Goal: Task Accomplishment & Management: Use online tool/utility

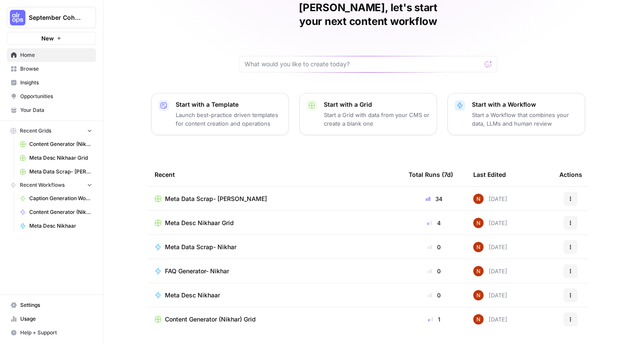
scroll to position [53, 0]
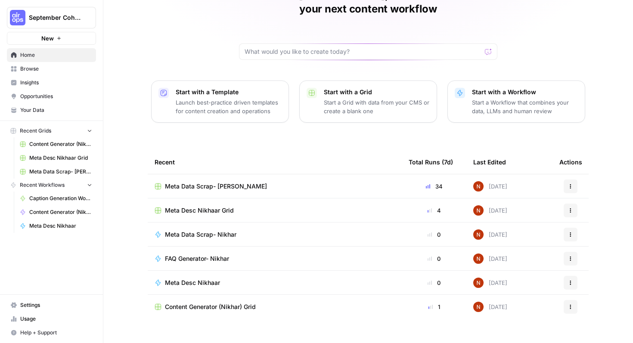
click at [209, 206] on span "Meta Desc Nikhaar Grid" at bounding box center [199, 210] width 69 height 9
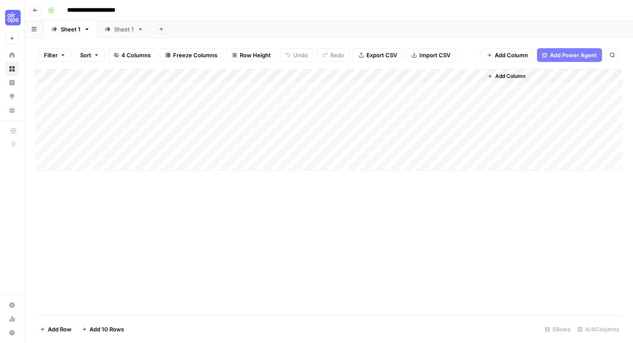
click at [31, 7] on button "Go back" at bounding box center [35, 10] width 11 height 11
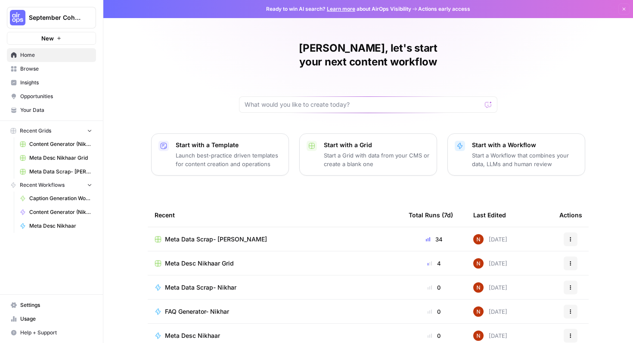
scroll to position [53, 0]
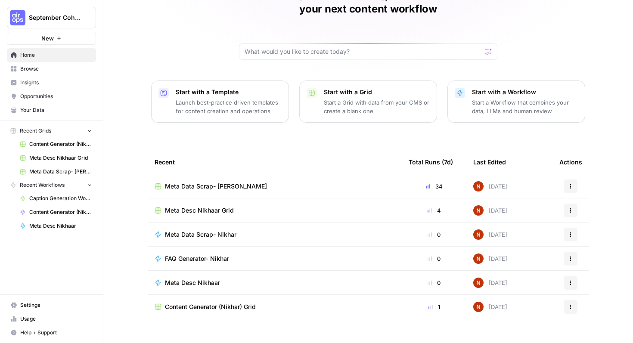
click at [226, 279] on div "Meta Desc Nikhaar" at bounding box center [275, 283] width 240 height 9
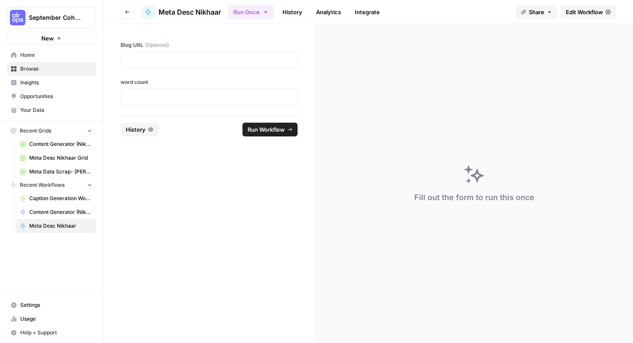
click at [581, 9] on span "Edit Workflow" at bounding box center [584, 12] width 37 height 9
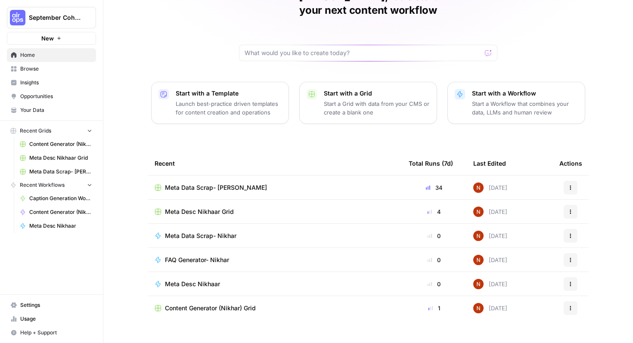
scroll to position [53, 0]
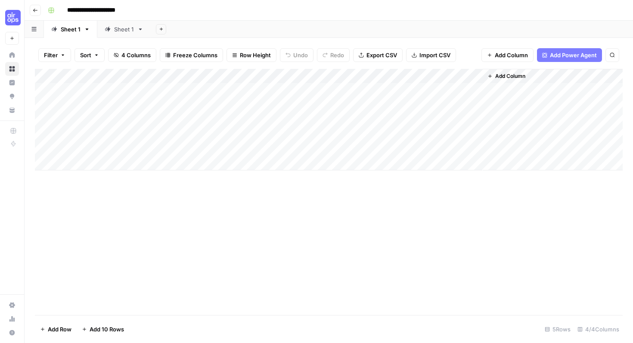
click at [38, 13] on button "Go back" at bounding box center [35, 10] width 11 height 11
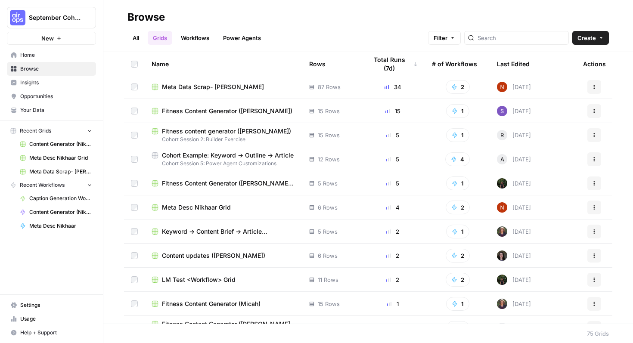
scroll to position [2, 0]
click at [461, 33] on button "Filter" at bounding box center [444, 38] width 33 height 14
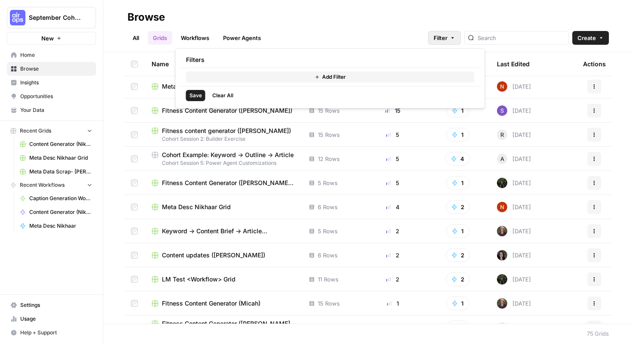
click at [334, 74] on span "Add Filter" at bounding box center [334, 77] width 24 height 8
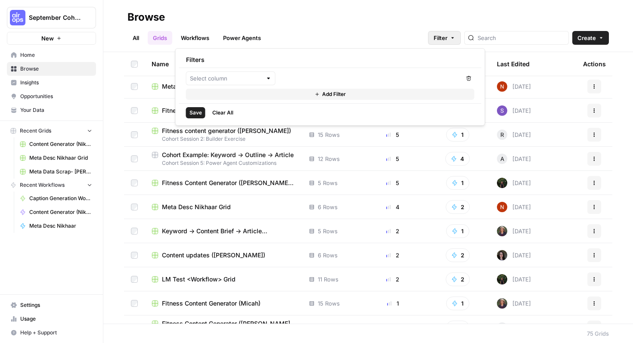
click at [270, 81] on div at bounding box center [269, 78] width 6 height 9
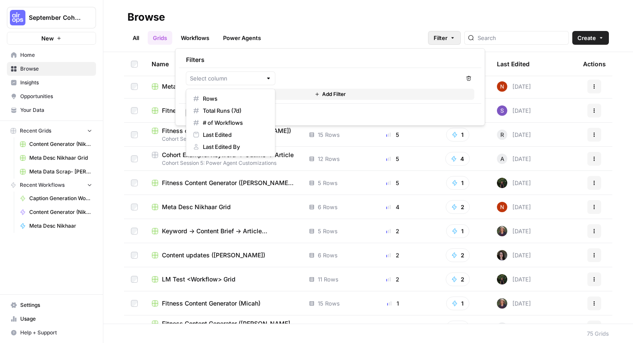
click at [266, 79] on div at bounding box center [269, 78] width 6 height 9
click at [236, 150] on span "Last Edited By" at bounding box center [234, 147] width 62 height 9
type input "Last Edited By"
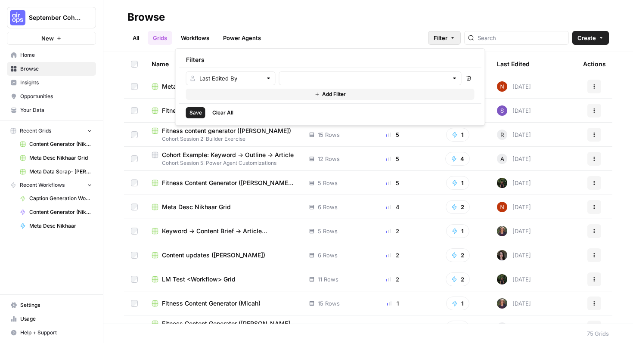
click at [341, 73] on div at bounding box center [370, 78] width 183 height 14
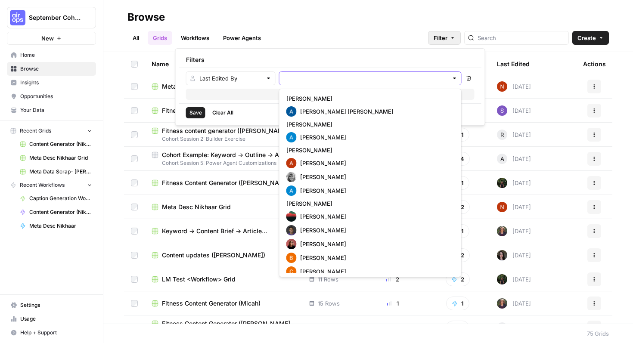
click at [340, 76] on input "text" at bounding box center [365, 78] width 165 height 9
click at [396, 80] on input "text" at bounding box center [365, 78] width 165 height 9
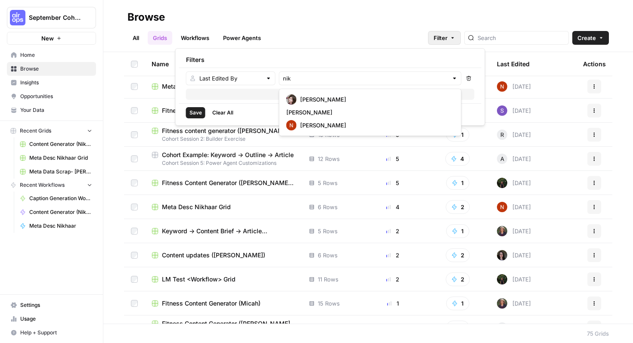
click at [339, 123] on span "[PERSON_NAME]" at bounding box center [375, 125] width 151 height 9
type input "[PERSON_NAME]"
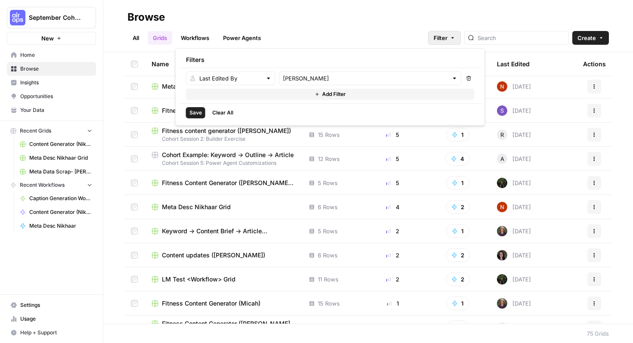
click at [197, 112] on span "Save" at bounding box center [196, 113] width 12 height 8
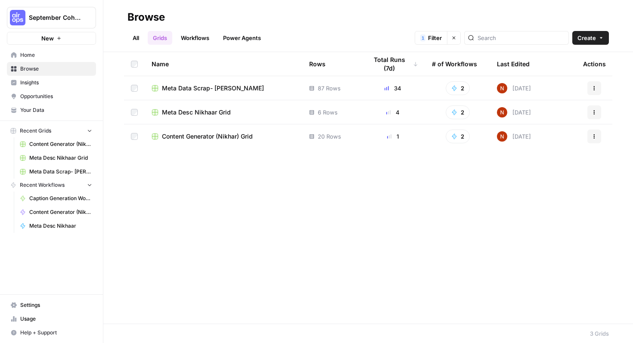
click at [238, 37] on link "Power Agents" at bounding box center [242, 38] width 48 height 14
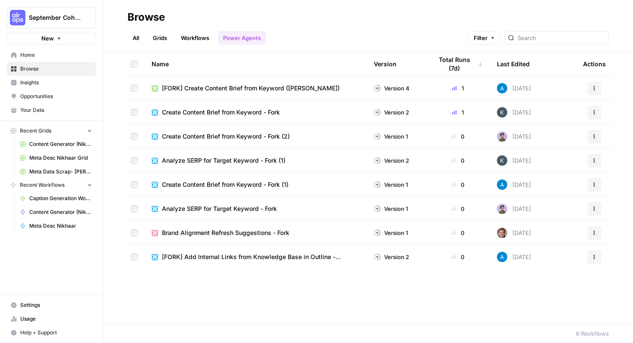
drag, startPoint x: 159, startPoint y: 34, endPoint x: 153, endPoint y: 34, distance: 6.0
click at [159, 34] on link "Grids" at bounding box center [160, 38] width 25 height 14
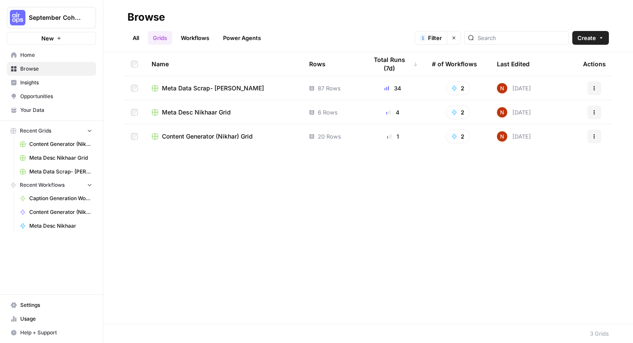
click at [138, 36] on link "All" at bounding box center [135, 38] width 17 height 14
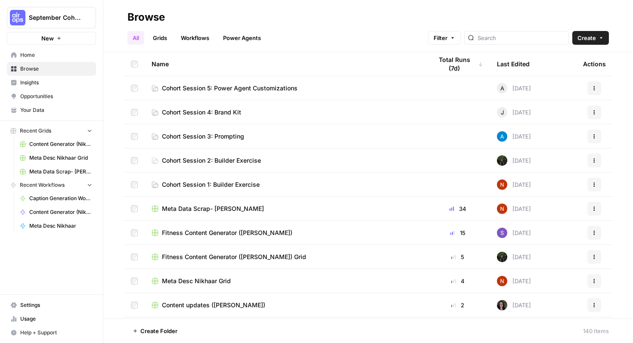
click at [588, 35] on span "Create" at bounding box center [587, 38] width 19 height 9
click at [570, 66] on span "Grid" at bounding box center [574, 70] width 48 height 9
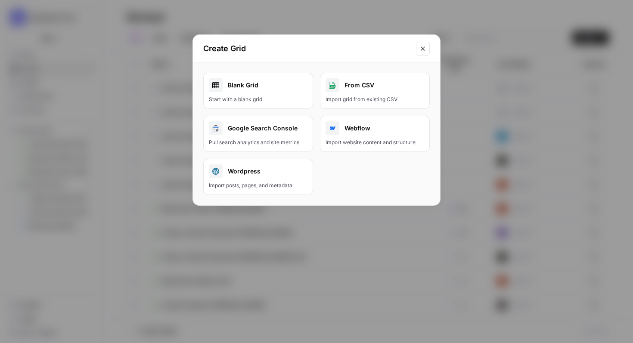
click at [249, 93] on link "Blank Grid Start with a blank grid" at bounding box center [258, 91] width 110 height 36
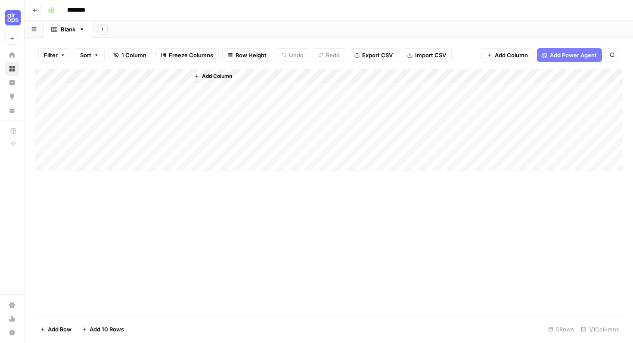
click at [581, 55] on span "Add Power Agent" at bounding box center [573, 55] width 47 height 9
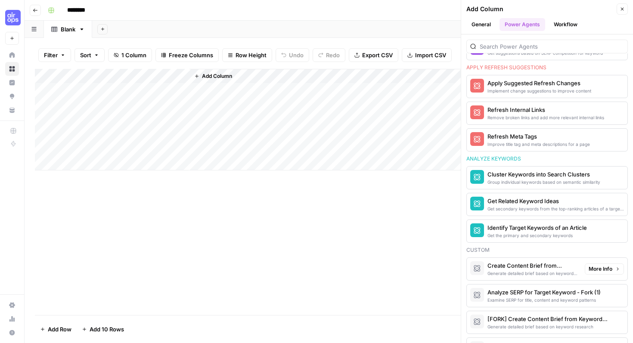
scroll to position [524, 0]
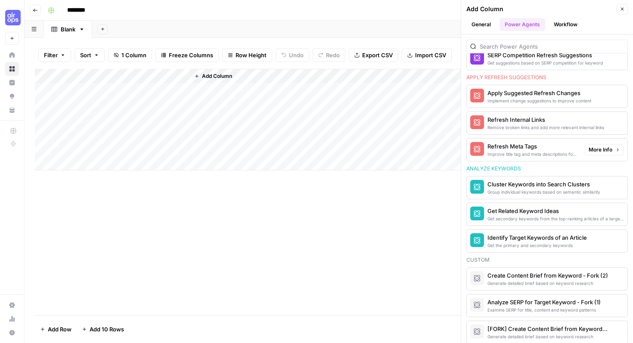
click at [595, 147] on span "More Info" at bounding box center [601, 150] width 24 height 8
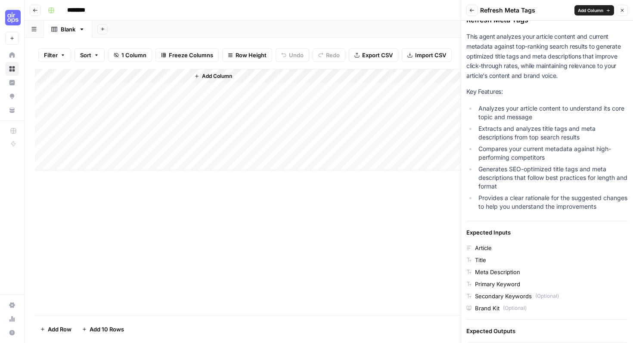
scroll to position [0, 0]
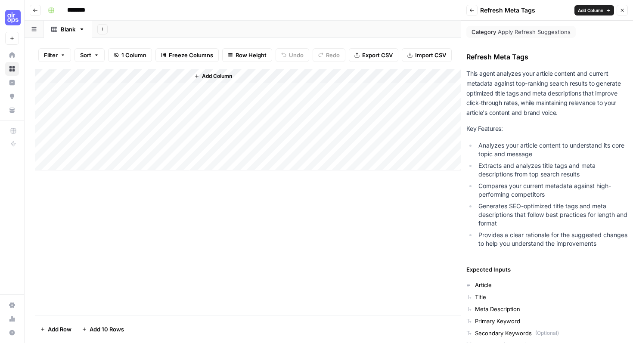
click at [601, 10] on span "Add Column" at bounding box center [590, 10] width 25 height 7
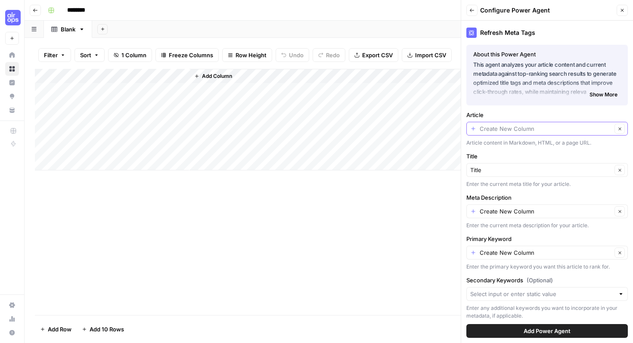
click at [518, 127] on input "Article" at bounding box center [546, 128] width 132 height 9
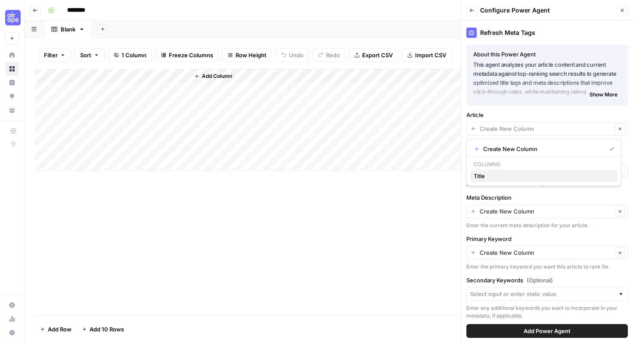
click at [522, 173] on span "Title" at bounding box center [542, 176] width 137 height 9
type input "Title"
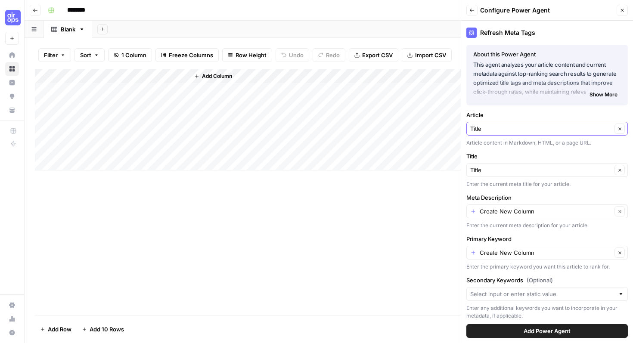
click at [615, 131] on button "Clear" at bounding box center [620, 129] width 10 height 10
click at [574, 132] on input "Article" at bounding box center [542, 128] width 144 height 9
click at [502, 128] on input "Article" at bounding box center [542, 128] width 144 height 9
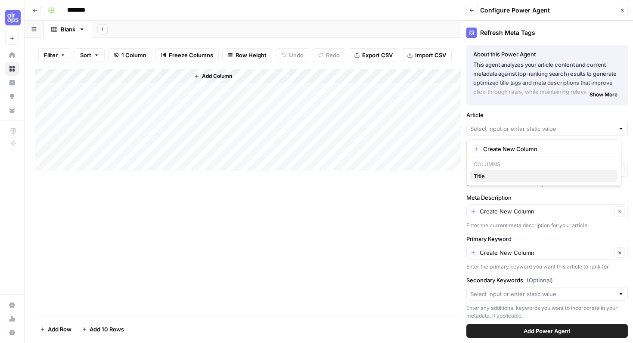
click at [510, 171] on button "Title" at bounding box center [543, 176] width 147 height 12
type input "Title"
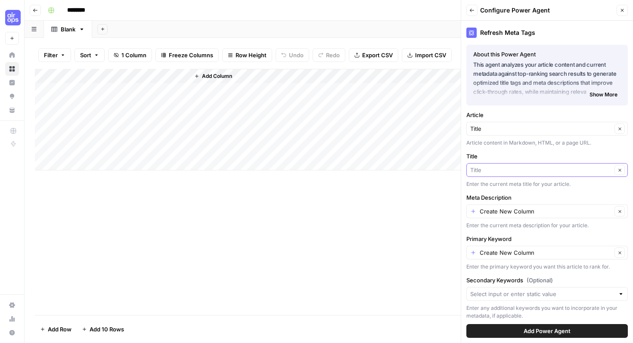
click at [483, 167] on input "Title" at bounding box center [541, 170] width 142 height 9
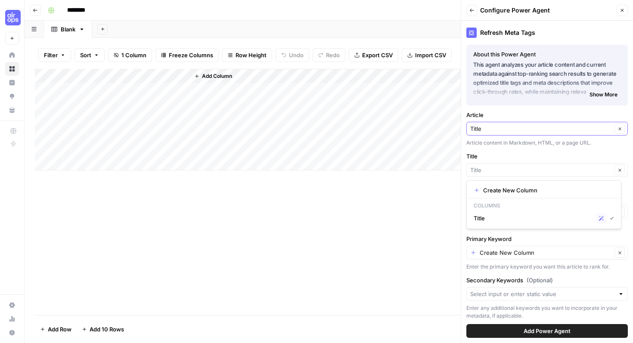
type input "Title"
click at [494, 132] on input "Article" at bounding box center [541, 128] width 142 height 9
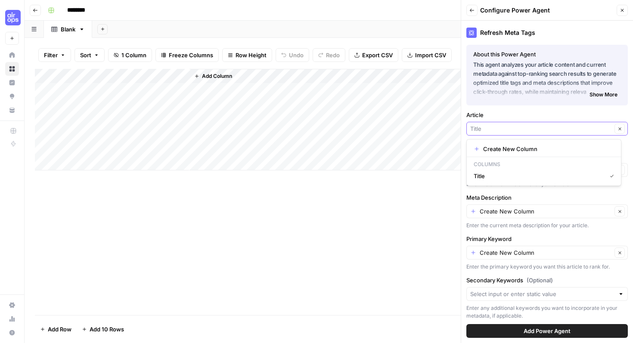
click at [494, 132] on input "Article" at bounding box center [541, 128] width 142 height 9
type input "Title"
click at [367, 211] on div "Add Column" at bounding box center [329, 192] width 588 height 246
click at [489, 132] on input "Article" at bounding box center [541, 128] width 142 height 9
type input "Title"
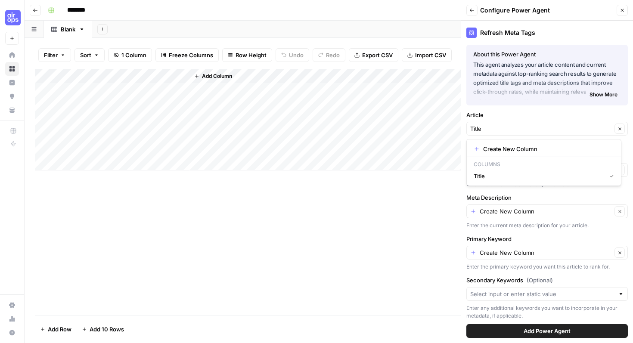
click at [601, 91] on span "Show More" at bounding box center [604, 95] width 28 height 8
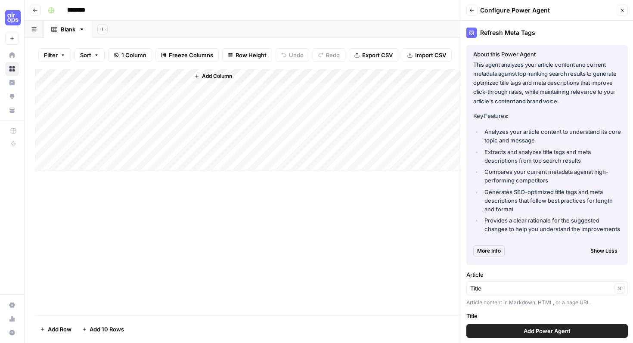
drag, startPoint x: 489, startPoint y: 129, endPoint x: 544, endPoint y: 142, distance: 56.6
click at [544, 143] on li "Analyzes your article content to understand its core topic and message" at bounding box center [551, 135] width 139 height 17
click at [555, 140] on li "Analyzes your article content to understand its core topic and message" at bounding box center [551, 135] width 139 height 17
drag, startPoint x: 554, startPoint y: 140, endPoint x: 484, endPoint y: 134, distance: 70.4
click at [484, 134] on li "Analyzes your article content to understand its core topic and message" at bounding box center [551, 135] width 139 height 17
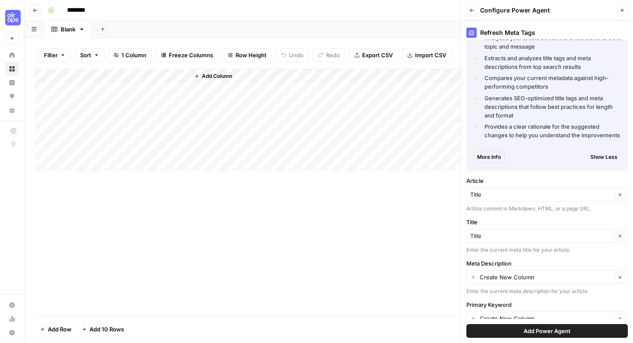
scroll to position [98, 0]
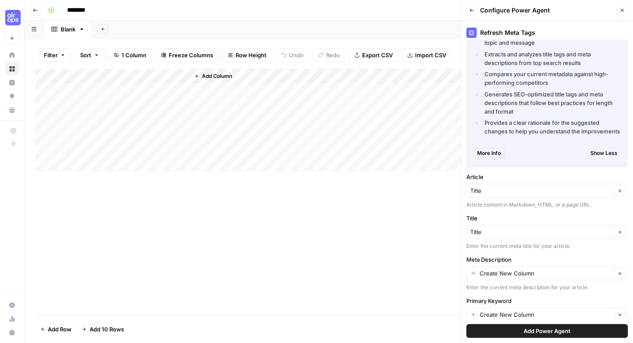
click at [492, 149] on span "More Info" at bounding box center [489, 153] width 24 height 8
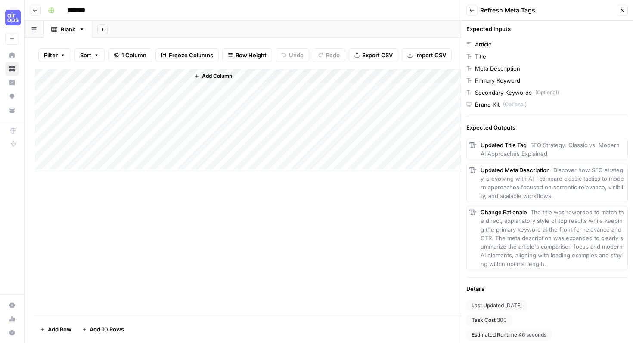
scroll to position [229, 0]
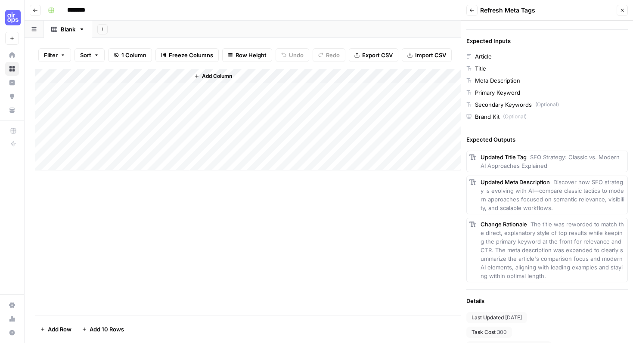
drag, startPoint x: 547, startPoint y: 129, endPoint x: 471, endPoint y: 68, distance: 97.4
click at [471, 68] on div "Article Title Meta Description Primary Keyword Secondary Keywords (Optional) Br…" at bounding box center [547, 86] width 162 height 69
click at [625, 12] on button "Close" at bounding box center [622, 10] width 11 height 11
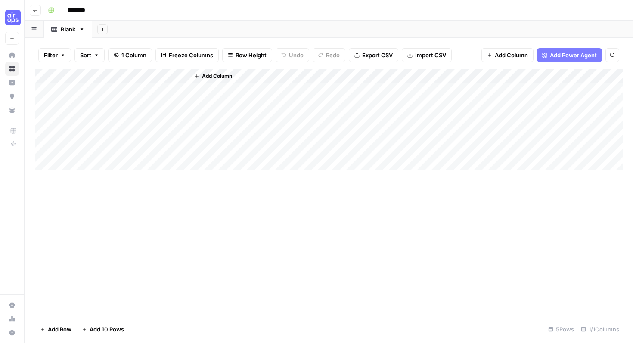
click at [569, 54] on span "Add Power Agent" at bounding box center [573, 55] width 47 height 9
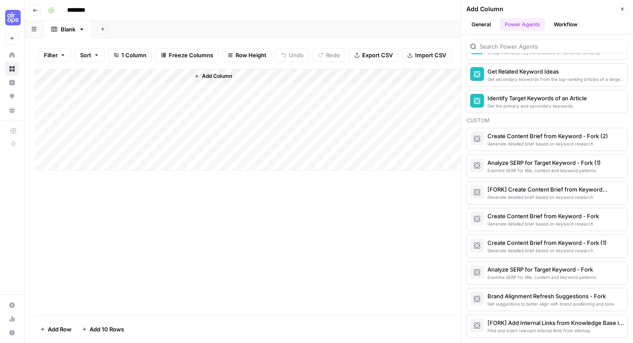
scroll to position [555, 0]
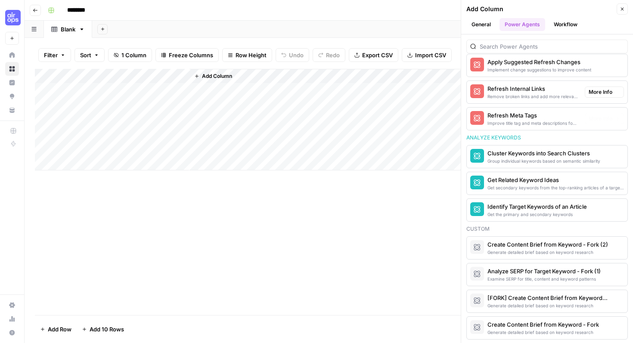
click at [504, 118] on div "Refresh Meta Tags" at bounding box center [533, 115] width 90 height 9
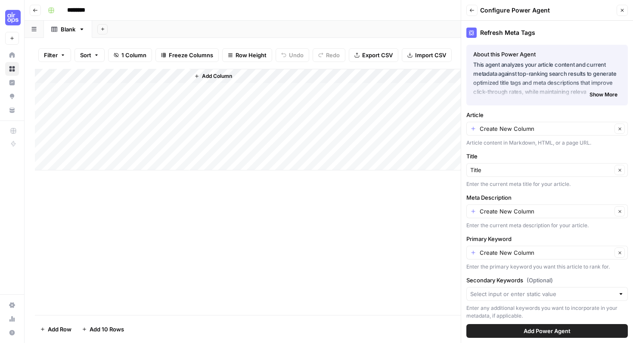
click at [605, 94] on span "Show More" at bounding box center [604, 95] width 28 height 8
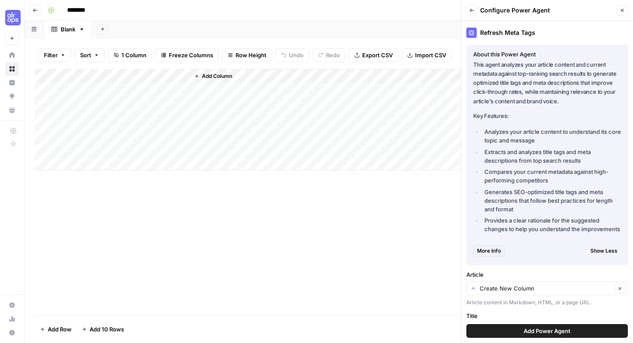
click at [491, 253] on span "More Info" at bounding box center [489, 251] width 24 height 8
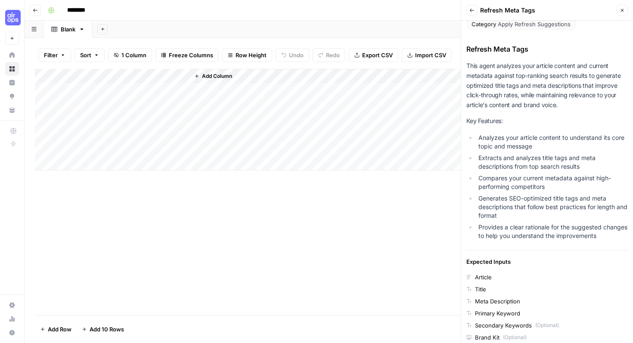
scroll to position [20, 0]
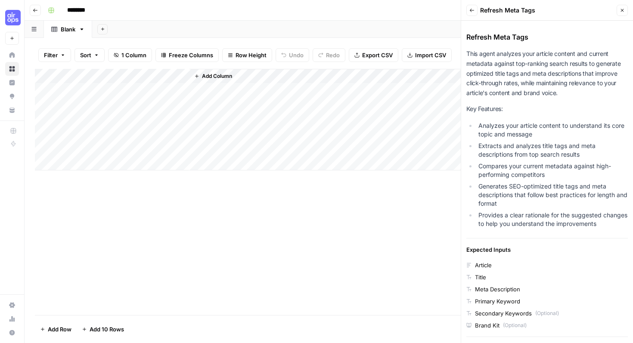
click at [474, 270] on div "Article" at bounding box center [547, 265] width 162 height 9
click at [481, 270] on div "Article" at bounding box center [483, 265] width 17 height 9
drag, startPoint x: 492, startPoint y: 274, endPoint x: 476, endPoint y: 274, distance: 15.9
click at [476, 270] on div "Article" at bounding box center [547, 265] width 162 height 9
click at [508, 270] on div "Article" at bounding box center [547, 265] width 162 height 9
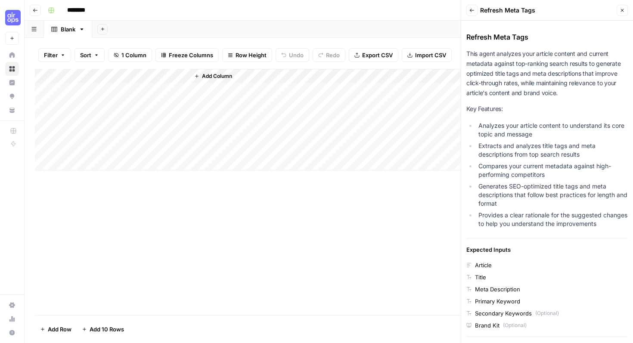
click at [476, 13] on button "Back" at bounding box center [471, 10] width 11 height 11
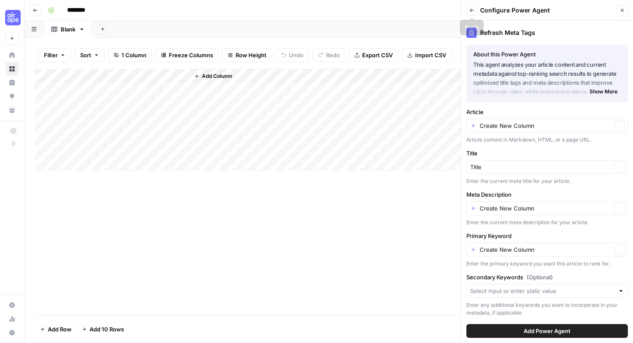
scroll to position [0, 0]
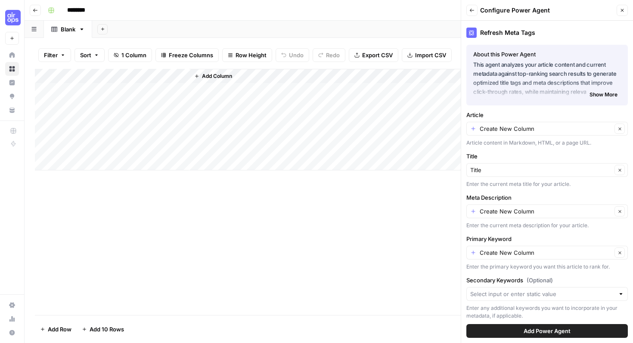
drag, startPoint x: 468, startPoint y: 144, endPoint x: 581, endPoint y: 142, distance: 112.9
click at [581, 142] on div "Article content in Markdown, HTML, or a page URL." at bounding box center [547, 143] width 162 height 8
drag, startPoint x: 591, startPoint y: 143, endPoint x: 469, endPoint y: 144, distance: 121.0
click at [469, 144] on div "Article content in Markdown, HTML, or a page URL." at bounding box center [547, 143] width 162 height 8
click at [407, 168] on div "Add Column" at bounding box center [406, 120] width 433 height 102
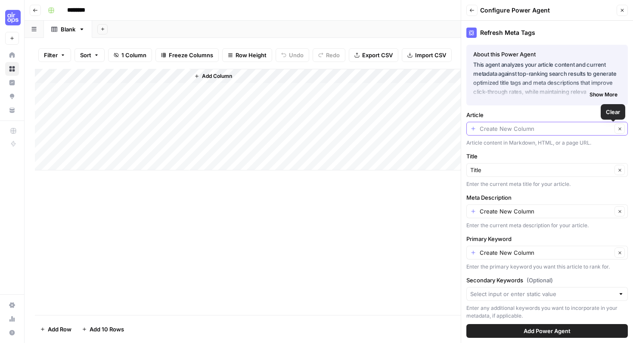
click at [556, 131] on input "Article" at bounding box center [546, 128] width 132 height 9
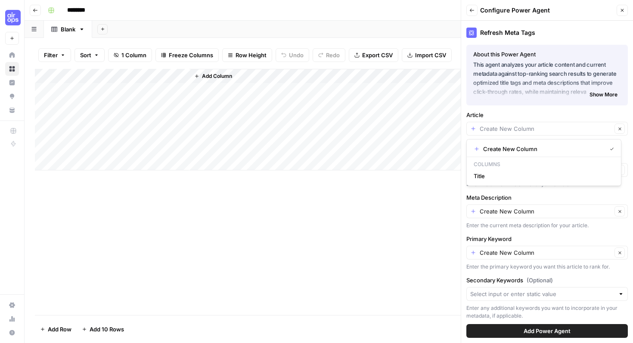
type input "Create New Column"
click at [392, 185] on div "Add Column" at bounding box center [329, 192] width 588 height 246
click at [485, 171] on input "Title" at bounding box center [541, 170] width 142 height 9
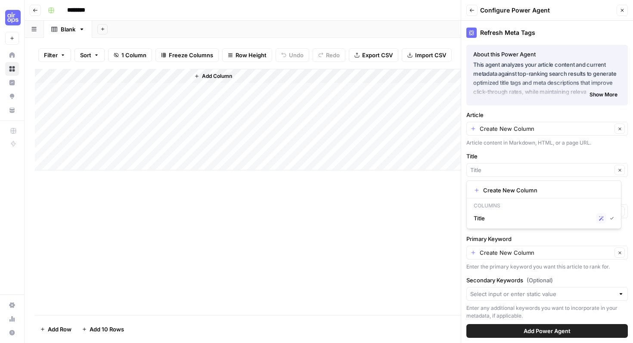
type input "Title"
click at [422, 190] on div "Add Column" at bounding box center [329, 192] width 588 height 246
click at [532, 328] on span "Add Power Agent" at bounding box center [547, 331] width 47 height 9
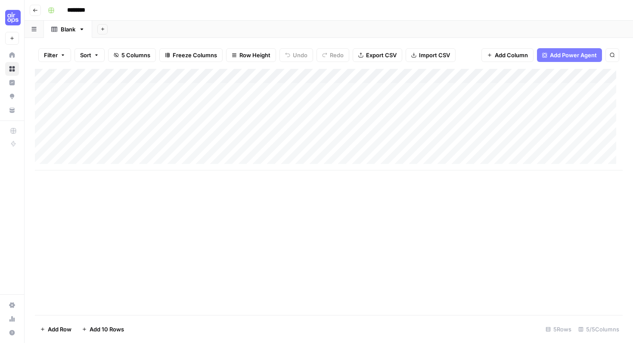
click at [420, 53] on span "Import CSV" at bounding box center [434, 55] width 31 height 9
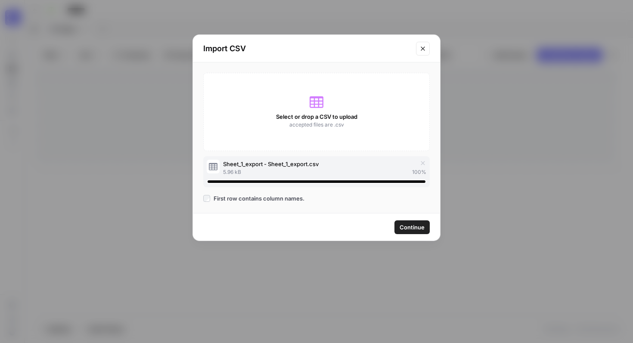
click at [328, 168] on div "5.96 kB 100 %" at bounding box center [324, 172] width 203 height 8
click at [418, 227] on span "Continue" at bounding box center [412, 227] width 25 height 9
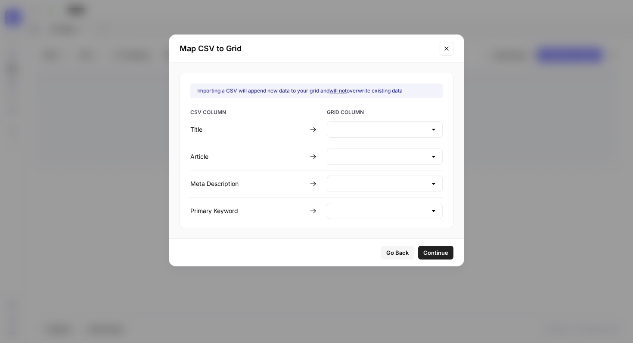
type input "Create new column"
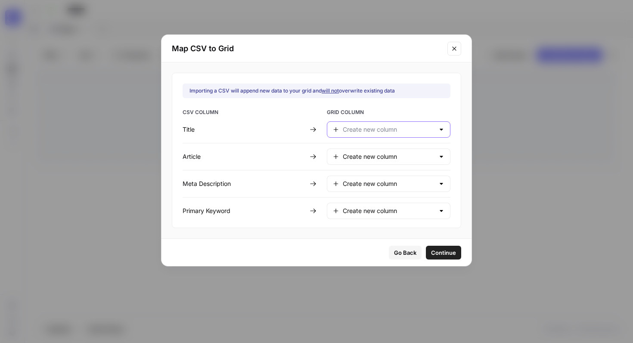
click at [357, 131] on input "text" at bounding box center [389, 129] width 92 height 9
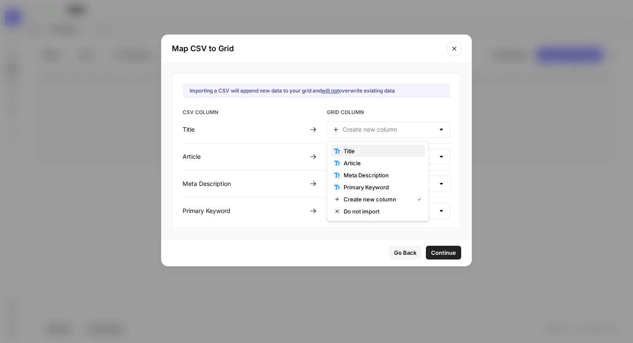
click at [351, 147] on span "Title" at bounding box center [381, 151] width 75 height 9
type input "Title"
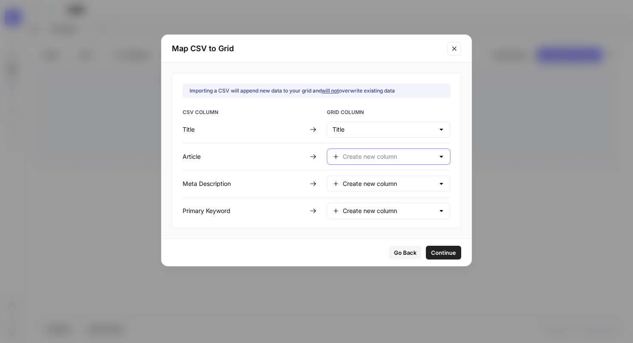
click at [356, 155] on input "text" at bounding box center [389, 156] width 92 height 9
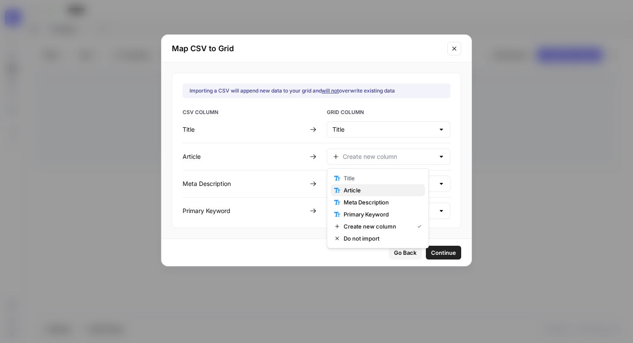
click at [351, 184] on button "Article" at bounding box center [378, 190] width 94 height 12
type input "Article"
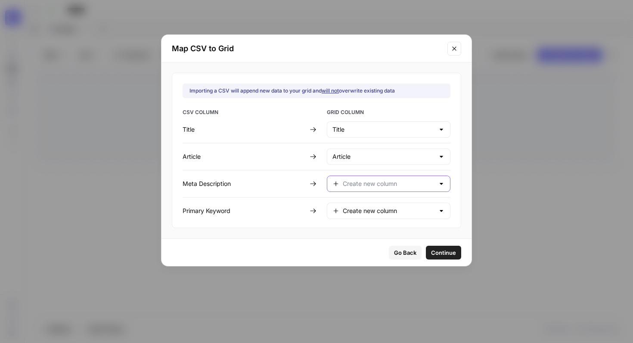
click at [359, 180] on input "text" at bounding box center [389, 184] width 92 height 9
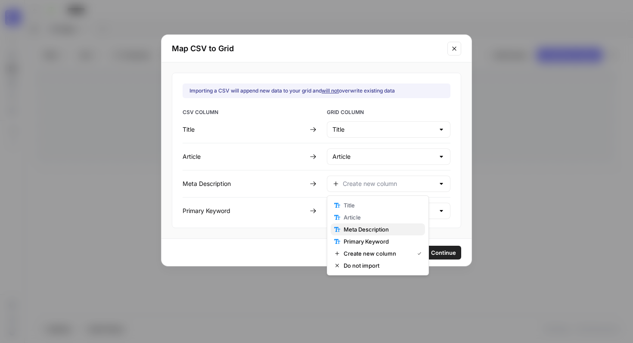
click at [352, 228] on span "Meta Description" at bounding box center [381, 229] width 75 height 9
type input "Meta Description"
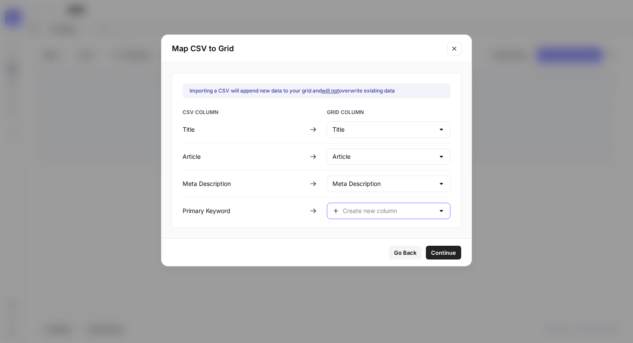
click at [356, 211] on input "text" at bounding box center [389, 211] width 92 height 9
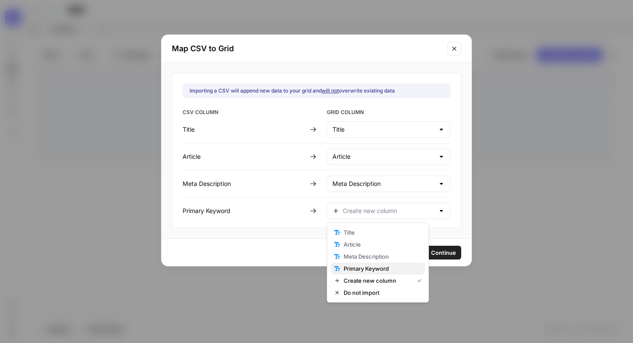
click at [358, 269] on span "Primary Keyword" at bounding box center [381, 268] width 75 height 9
type input "Primary Keyword"
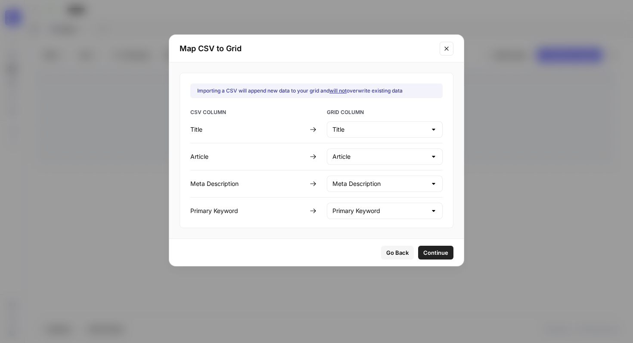
click at [423, 251] on span "Continue" at bounding box center [435, 253] width 25 height 9
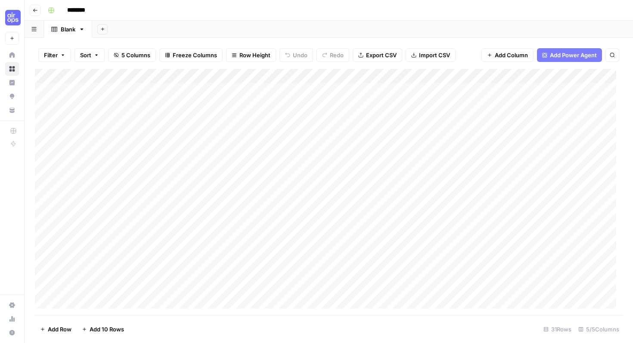
click at [38, 90] on div "Add Column" at bounding box center [329, 192] width 588 height 246
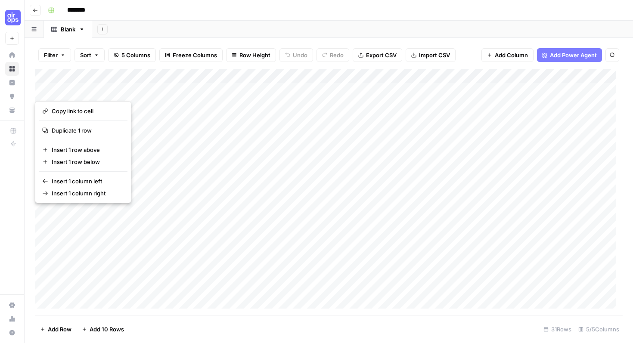
click at [188, 103] on div "Add Column" at bounding box center [329, 192] width 588 height 246
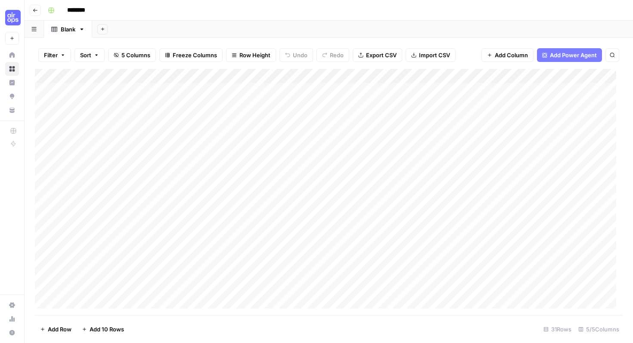
click at [39, 90] on div "Add Column" at bounding box center [329, 192] width 588 height 246
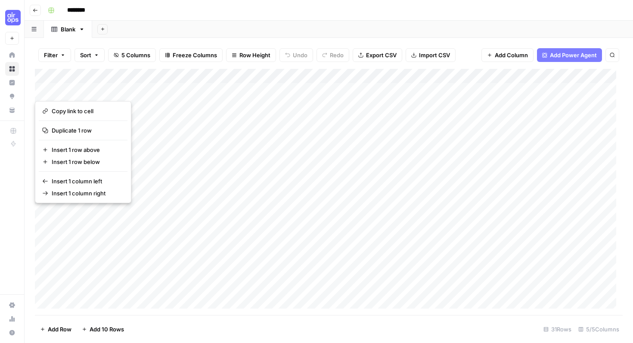
click at [39, 90] on button "button" at bounding box center [50, 90] width 31 height 15
click at [37, 90] on button "button" at bounding box center [50, 90] width 31 height 15
click at [346, 133] on div "Add Column" at bounding box center [329, 192] width 588 height 246
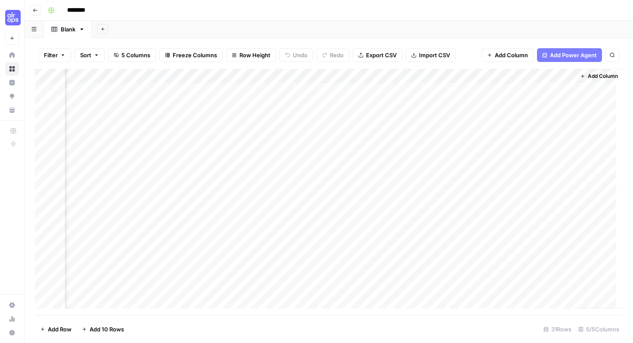
scroll to position [0, 84]
click at [518, 162] on div "Add Column" at bounding box center [329, 192] width 588 height 246
click at [521, 176] on div "Add Column" at bounding box center [329, 192] width 588 height 246
click at [517, 192] on div "Add Column" at bounding box center [329, 192] width 588 height 246
click at [518, 209] on div "Add Column" at bounding box center [329, 192] width 588 height 246
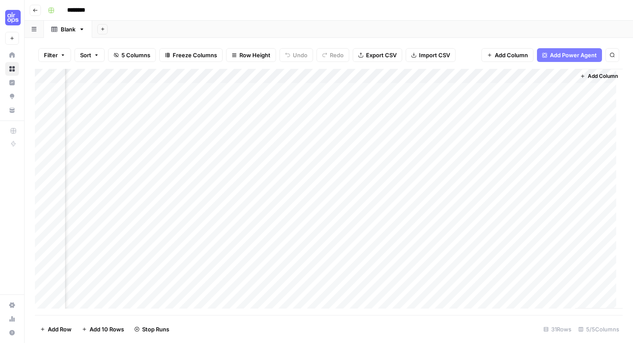
click at [519, 223] on div "Add Column" at bounding box center [329, 192] width 588 height 246
click at [496, 178] on div "Add Column" at bounding box center [329, 192] width 588 height 246
click at [549, 179] on div "Add Column" at bounding box center [329, 192] width 588 height 246
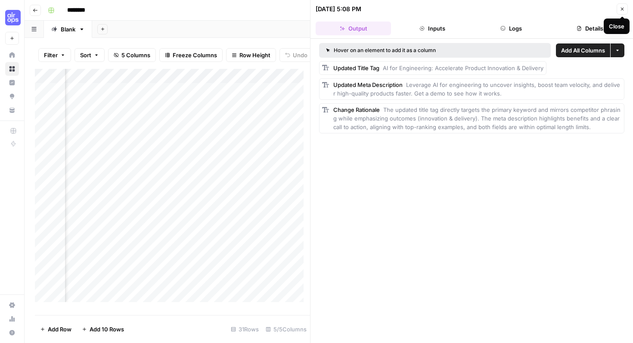
click at [625, 11] on icon "button" at bounding box center [622, 8] width 5 height 5
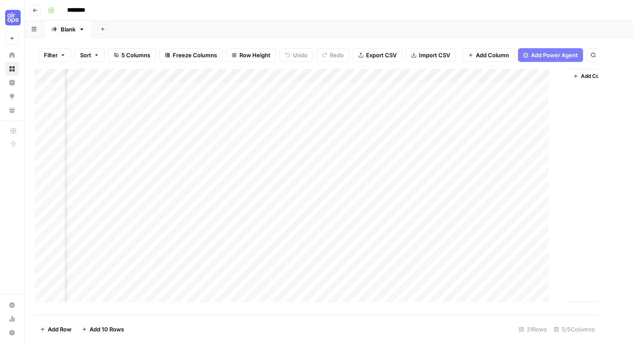
scroll to position [0, 74]
click at [516, 55] on span "Add Column" at bounding box center [511, 55] width 33 height 9
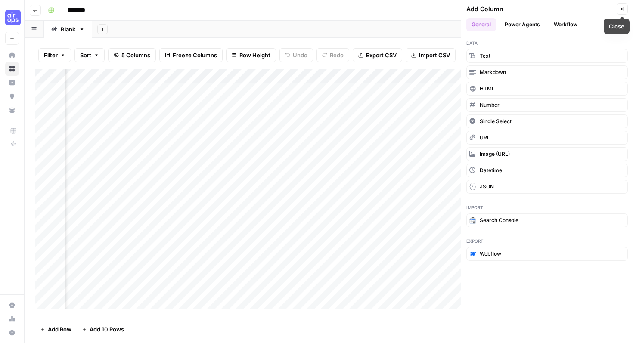
click at [622, 7] on icon "button" at bounding box center [622, 8] width 5 height 5
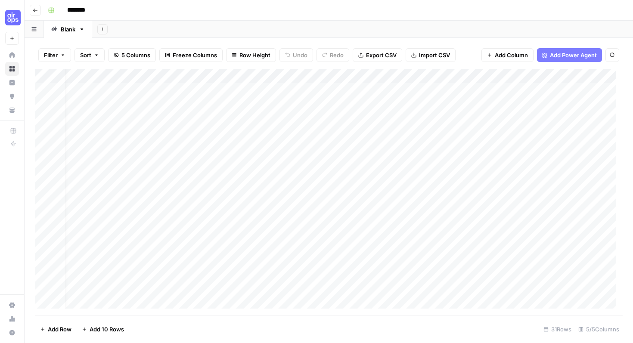
scroll to position [0, 84]
click at [595, 76] on span "Add Column" at bounding box center [603, 76] width 30 height 8
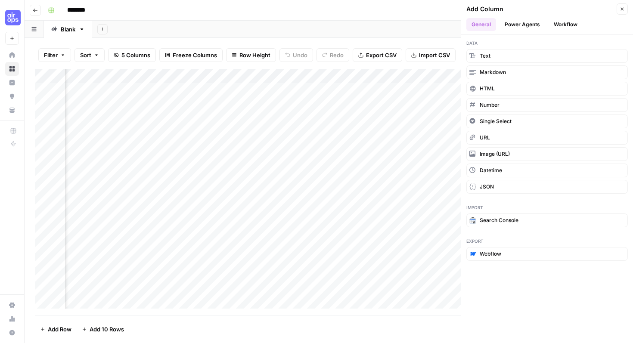
click at [622, 14] on button "Close" at bounding box center [622, 8] width 11 height 11
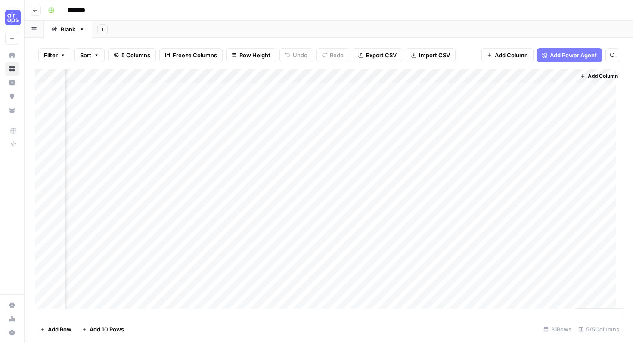
click at [539, 174] on div "Add Column" at bounding box center [329, 192] width 588 height 246
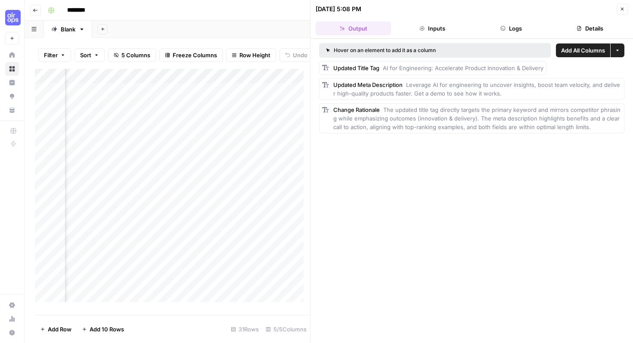
click at [575, 53] on span "Add All Columns" at bounding box center [583, 50] width 44 height 9
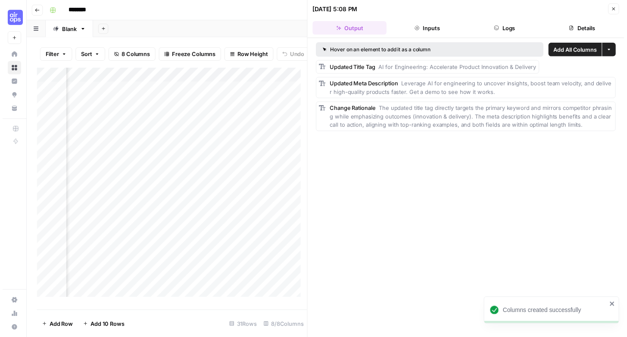
scroll to position [0, 491]
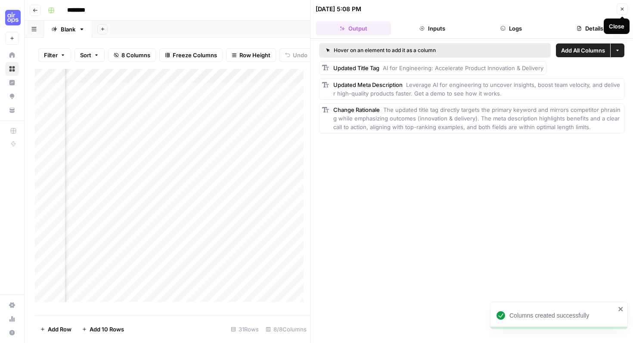
click at [623, 6] on icon "button" at bounding box center [622, 8] width 5 height 5
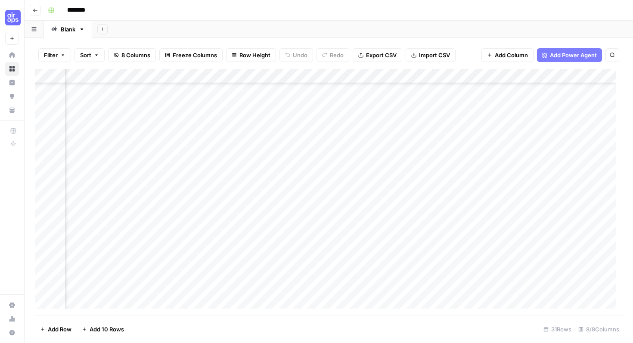
scroll to position [52, 56]
click at [538, 242] on div "Add Column" at bounding box center [329, 192] width 588 height 246
click at [546, 256] on div "Add Column" at bounding box center [329, 192] width 588 height 246
click at [544, 274] on div "Add Column" at bounding box center [329, 192] width 588 height 246
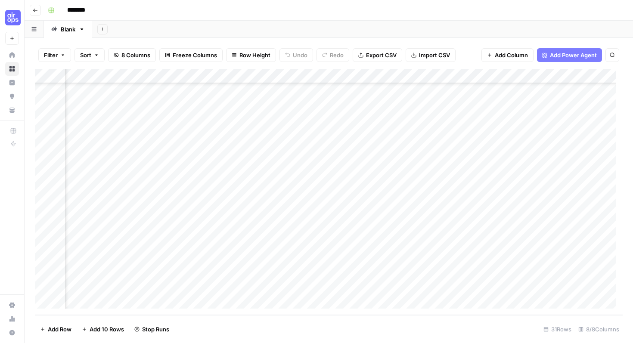
click at [544, 286] on div "Add Column" at bounding box center [329, 192] width 588 height 246
click at [551, 272] on div "Add Column" at bounding box center [329, 192] width 588 height 246
click at [367, 268] on div "Add Column" at bounding box center [329, 192] width 588 height 246
click at [371, 266] on div "Add Column" at bounding box center [329, 192] width 588 height 246
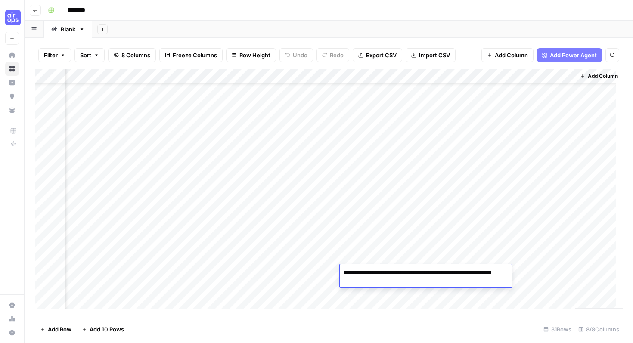
click at [373, 239] on div "Add Column" at bounding box center [329, 192] width 588 height 246
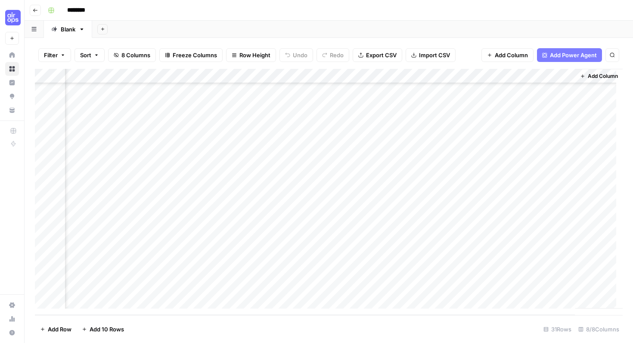
click at [389, 271] on div "Add Column" at bounding box center [329, 192] width 588 height 246
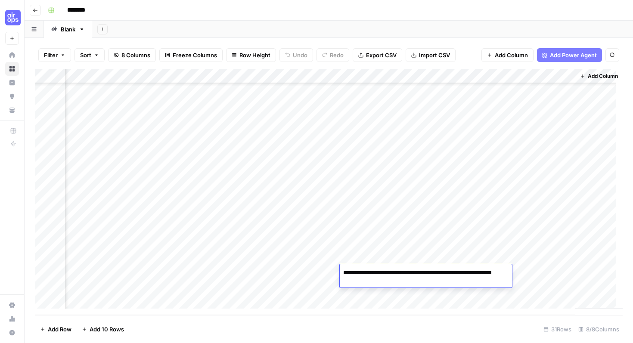
click at [425, 249] on div "Add Column" at bounding box center [329, 192] width 588 height 246
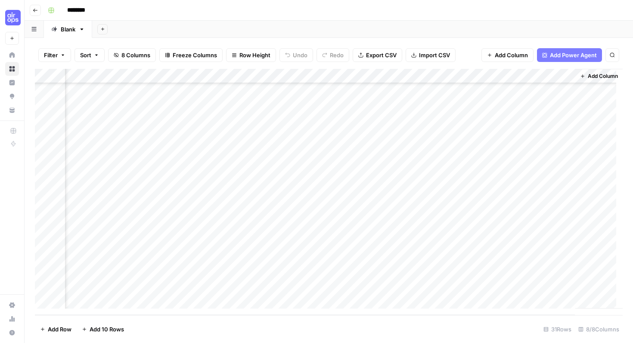
click at [447, 273] on div "Add Column" at bounding box center [329, 192] width 588 height 246
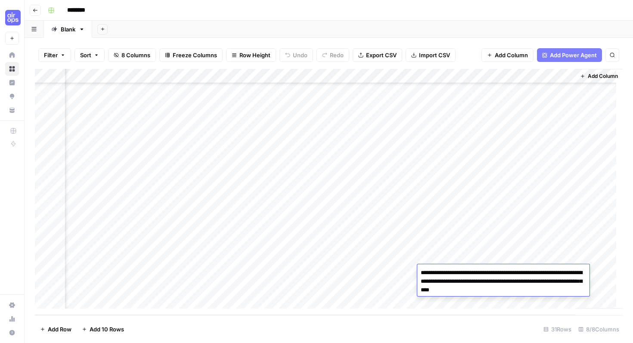
click at [415, 239] on div "Add Column" at bounding box center [329, 192] width 588 height 246
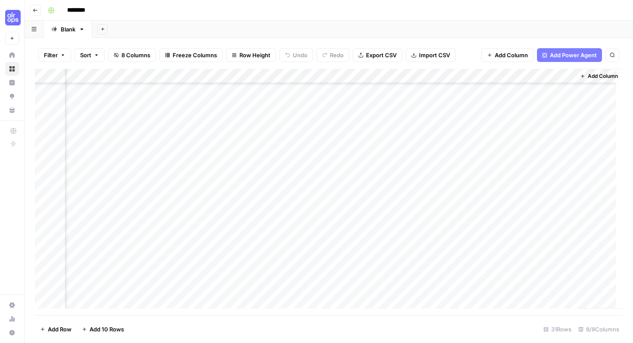
scroll to position [232, 312]
click at [538, 283] on div "Add Column" at bounding box center [329, 192] width 588 height 246
click at [376, 142] on div "Add Column" at bounding box center [329, 192] width 588 height 246
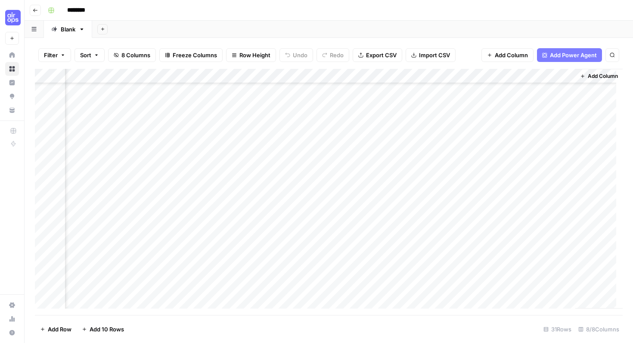
click at [373, 125] on div "Add Column" at bounding box center [329, 192] width 588 height 246
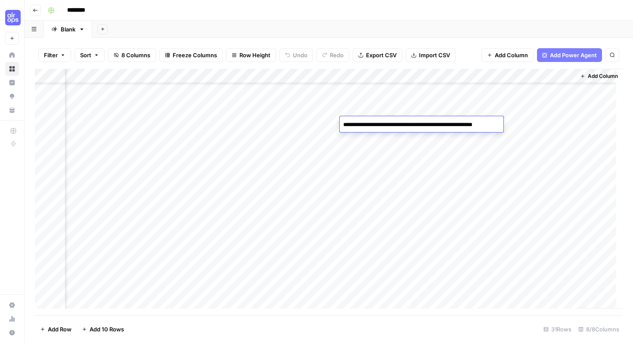
click at [402, 168] on div "Add Column" at bounding box center [329, 192] width 588 height 246
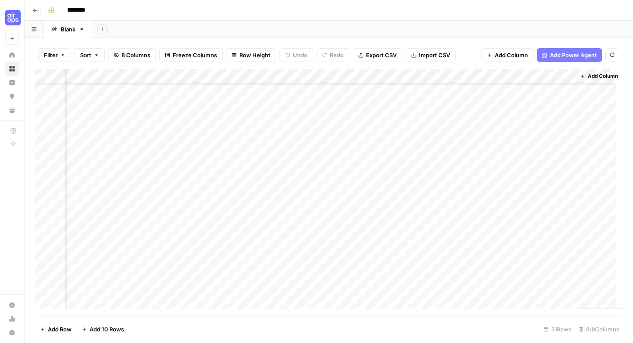
scroll to position [150, 311]
click at [384, 146] on div "Add Column" at bounding box center [329, 192] width 588 height 246
click at [384, 146] on textarea "**********" at bounding box center [424, 146] width 166 height 12
click at [396, 176] on div "Add Column" at bounding box center [329, 192] width 588 height 246
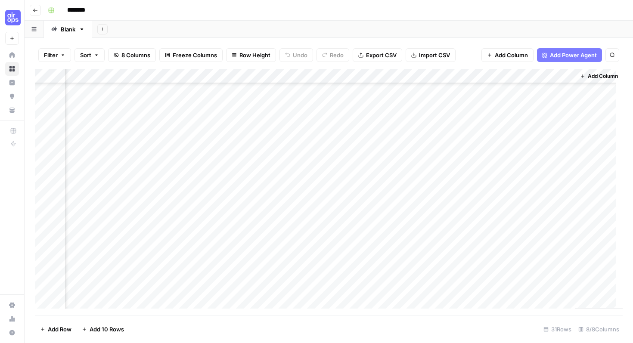
click at [382, 159] on div "Add Column" at bounding box center [329, 192] width 588 height 246
click at [389, 180] on div "Add Column" at bounding box center [329, 192] width 588 height 246
click at [534, 273] on div "Add Column" at bounding box center [329, 192] width 588 height 246
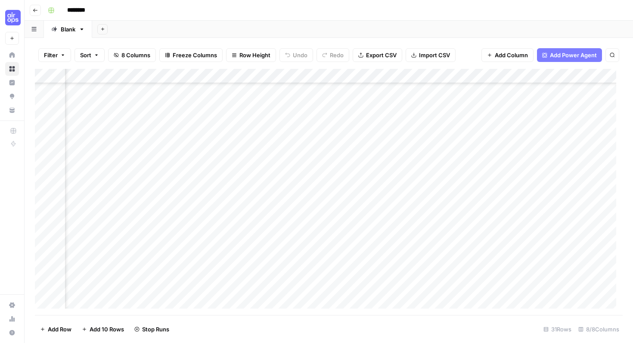
click at [532, 258] on div "Add Column" at bounding box center [329, 192] width 588 height 246
click at [532, 243] on div "Add Column" at bounding box center [329, 192] width 588 height 246
click at [536, 215] on div "Add Column" at bounding box center [329, 192] width 588 height 246
click at [537, 199] on div "Add Column" at bounding box center [329, 192] width 588 height 246
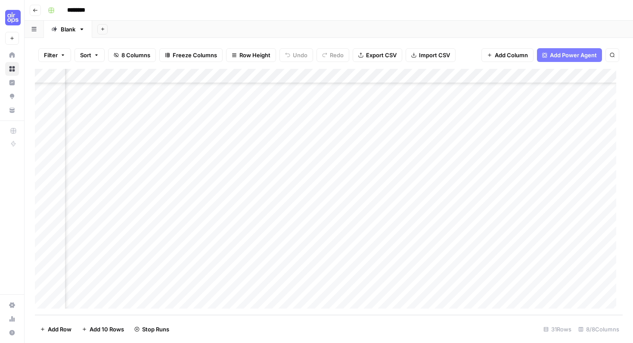
click at [536, 186] on div "Add Column" at bounding box center [329, 192] width 588 height 246
click at [535, 168] on div "Add Column" at bounding box center [329, 192] width 588 height 246
click at [533, 155] on div "Add Column" at bounding box center [329, 192] width 588 height 246
click at [532, 141] on div "Add Column" at bounding box center [329, 192] width 588 height 246
click at [531, 127] on div "Add Column" at bounding box center [329, 192] width 588 height 246
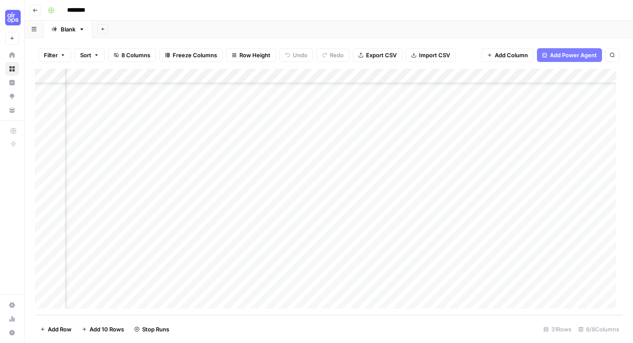
click at [527, 113] on div "Add Column" at bounding box center [329, 192] width 588 height 246
click at [532, 142] on div "Add Column" at bounding box center [329, 192] width 588 height 246
click at [535, 157] on div "Add Column" at bounding box center [329, 192] width 588 height 246
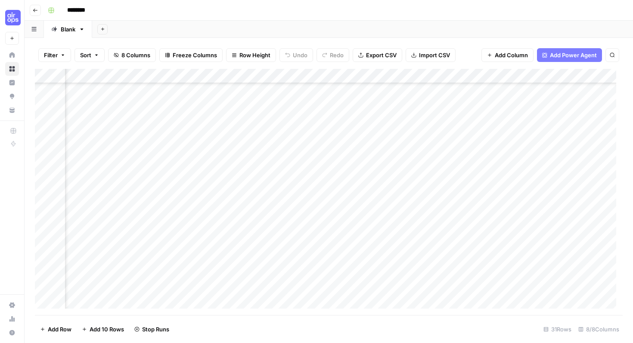
click at [533, 130] on div "Add Column" at bounding box center [329, 192] width 588 height 246
click at [534, 111] on div "Add Column" at bounding box center [329, 192] width 588 height 246
click at [534, 126] on div "Add Column" at bounding box center [329, 192] width 588 height 246
click at [535, 140] on div "Add Column" at bounding box center [329, 192] width 588 height 246
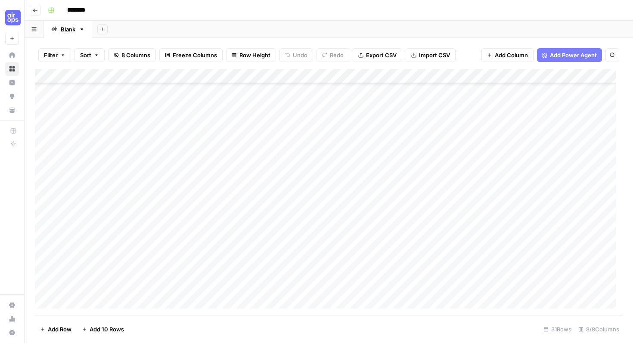
scroll to position [123, 0]
click at [350, 160] on div "Add Column" at bounding box center [329, 192] width 588 height 246
click at [588, 77] on span "Add Column" at bounding box center [603, 76] width 30 height 8
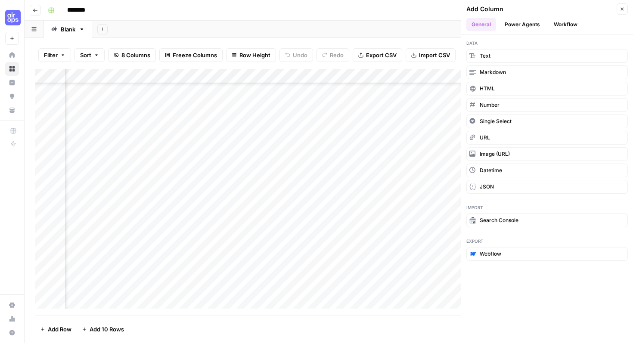
click at [564, 28] on button "Workflow" at bounding box center [566, 24] width 34 height 13
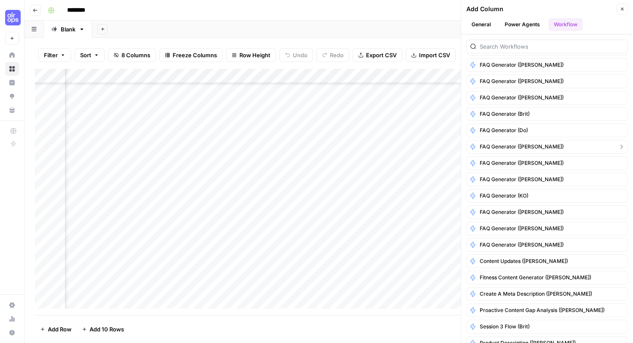
scroll to position [0, 0]
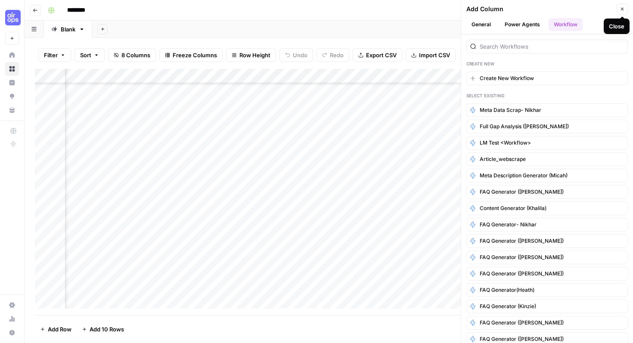
click at [623, 7] on icon "button" at bounding box center [622, 8] width 5 height 5
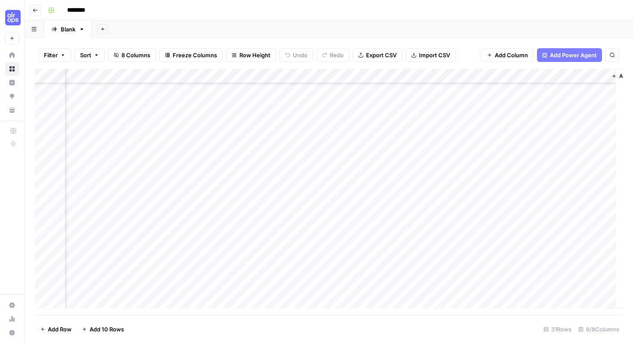
scroll to position [119, 317]
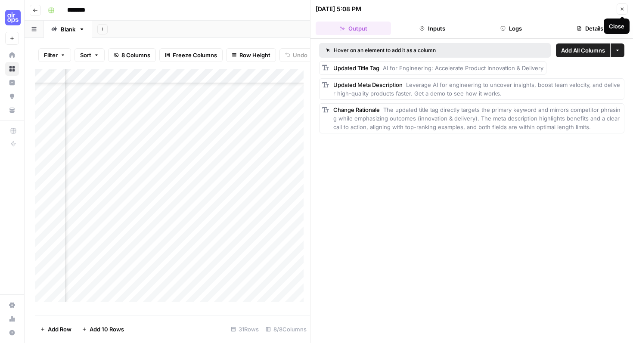
click at [622, 9] on icon "button" at bounding box center [622, 9] width 3 height 3
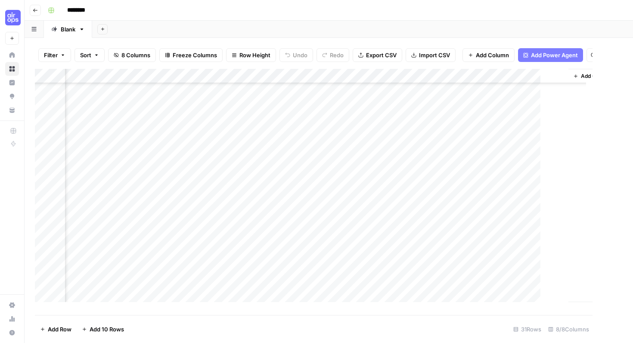
scroll to position [119, 307]
click at [304, 236] on div "Add Column" at bounding box center [329, 192] width 588 height 246
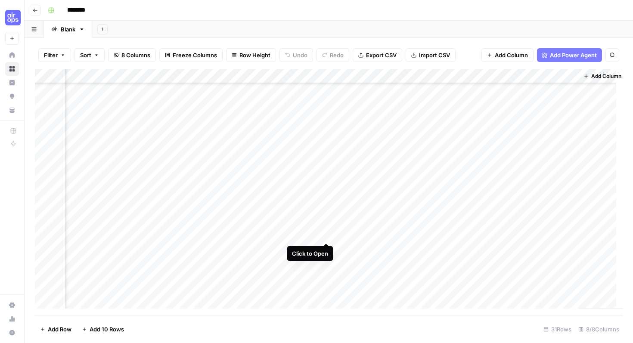
click at [323, 234] on div "Add Column" at bounding box center [329, 192] width 588 height 246
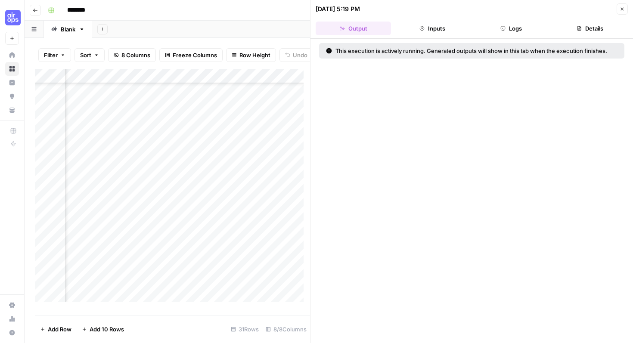
click at [619, 15] on header "[DATE] 5:19 PM Close Output Inputs Logs Details" at bounding box center [472, 19] width 323 height 39
click at [621, 12] on button "Close" at bounding box center [622, 8] width 11 height 11
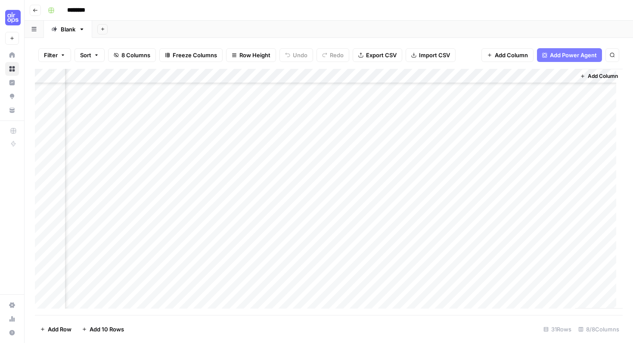
scroll to position [46, 317]
click at [387, 118] on div "Add Column" at bounding box center [329, 192] width 588 height 246
click at [382, 51] on span "Export CSV" at bounding box center [381, 55] width 31 height 9
